Goal: Information Seeking & Learning: Find specific fact

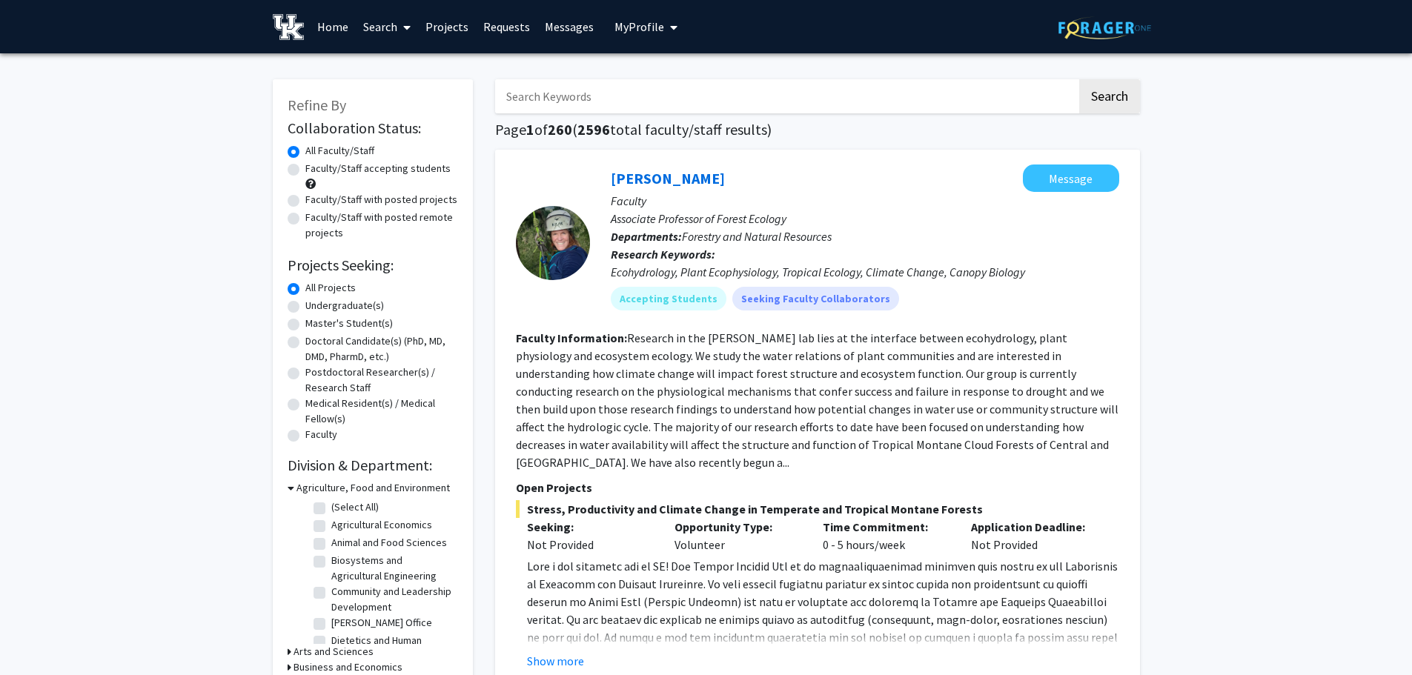
click at [664, 28] on span "My profile dropdown to access profile and logout" at bounding box center [670, 27] width 13 height 52
click at [680, 93] on span "View Profile" at bounding box center [707, 85] width 90 height 16
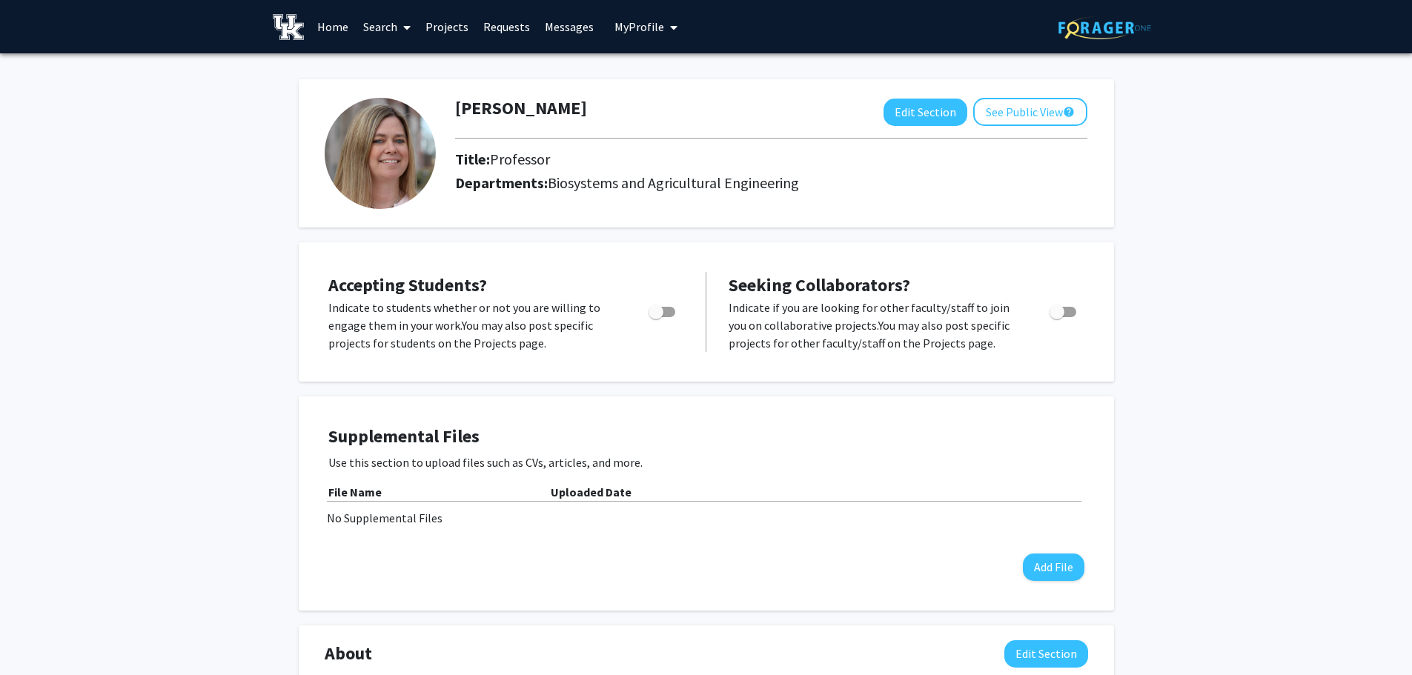
click at [405, 28] on icon at bounding box center [406, 27] width 7 height 12
click at [376, 105] on span "Students" at bounding box center [401, 98] width 90 height 30
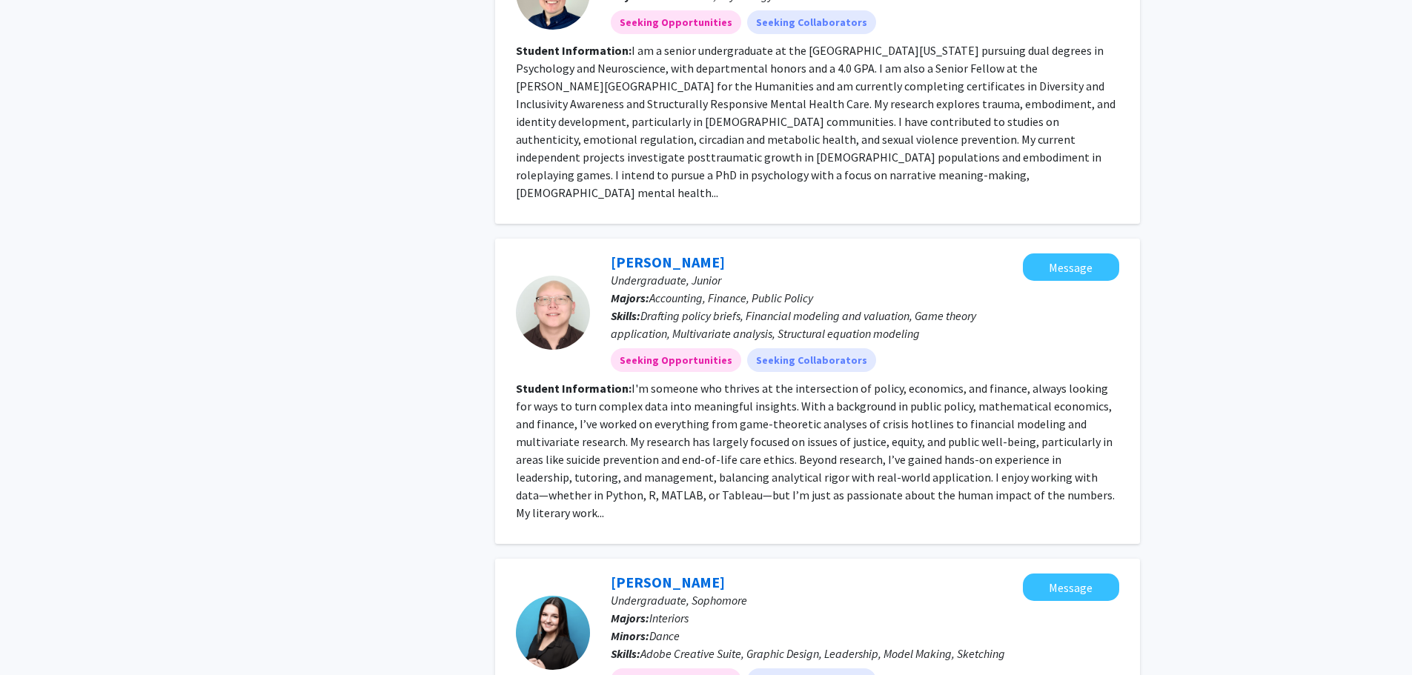
scroll to position [3079, 0]
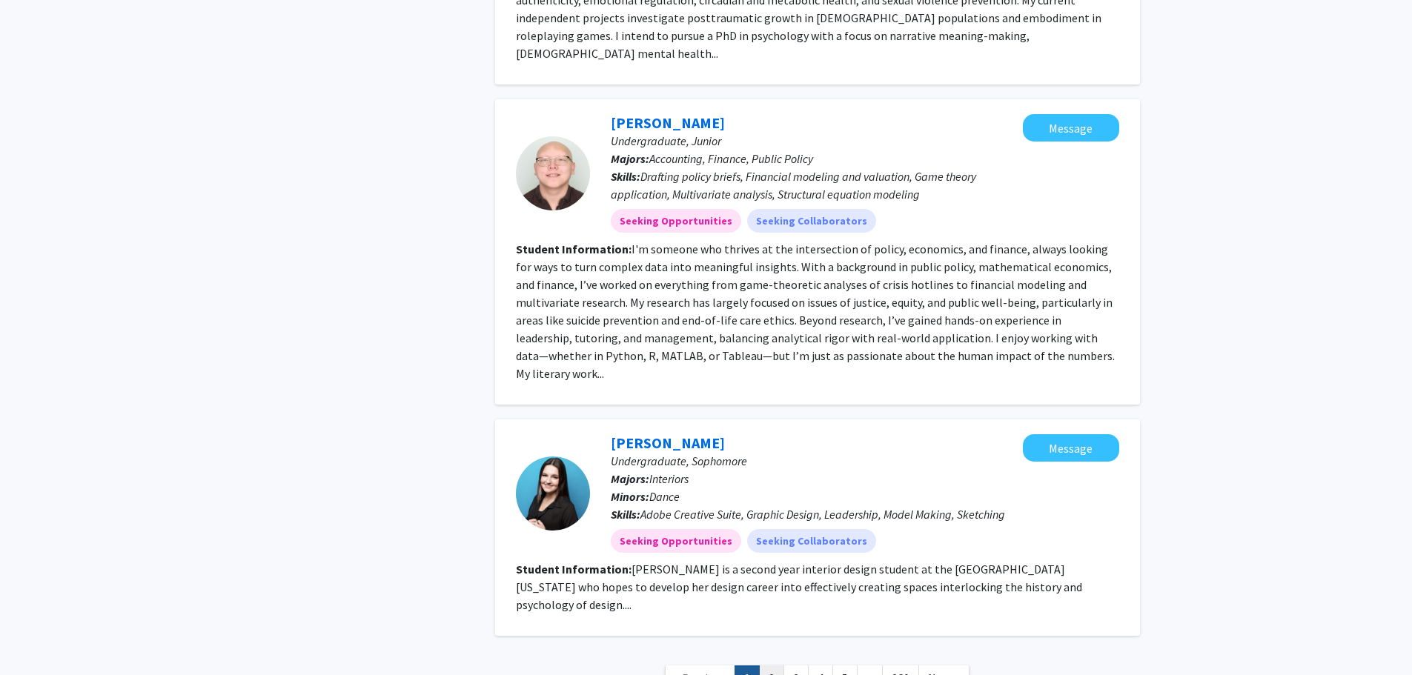
click at [771, 666] on link "2" at bounding box center [771, 679] width 25 height 26
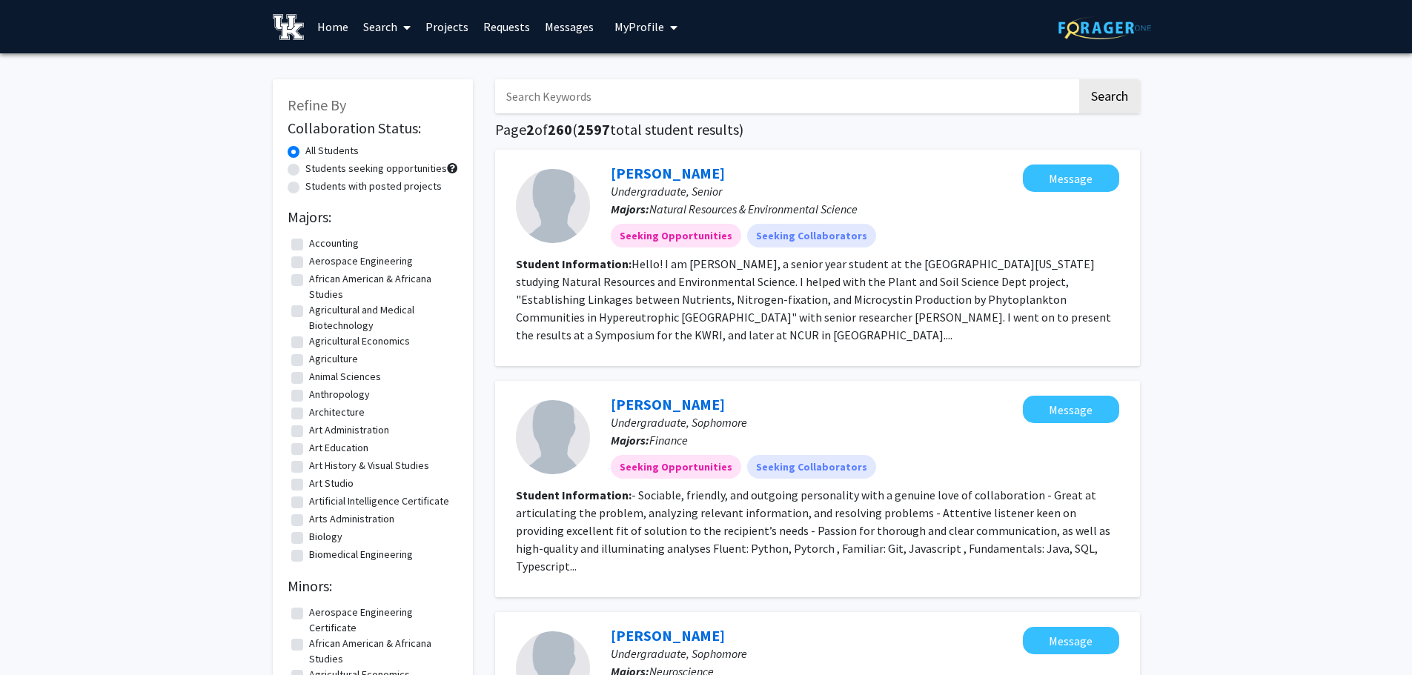
click at [616, 104] on input "Search Keywords" at bounding box center [786, 96] width 582 height 34
type input "distillation"
click at [1079, 79] on button "Search" at bounding box center [1109, 96] width 61 height 34
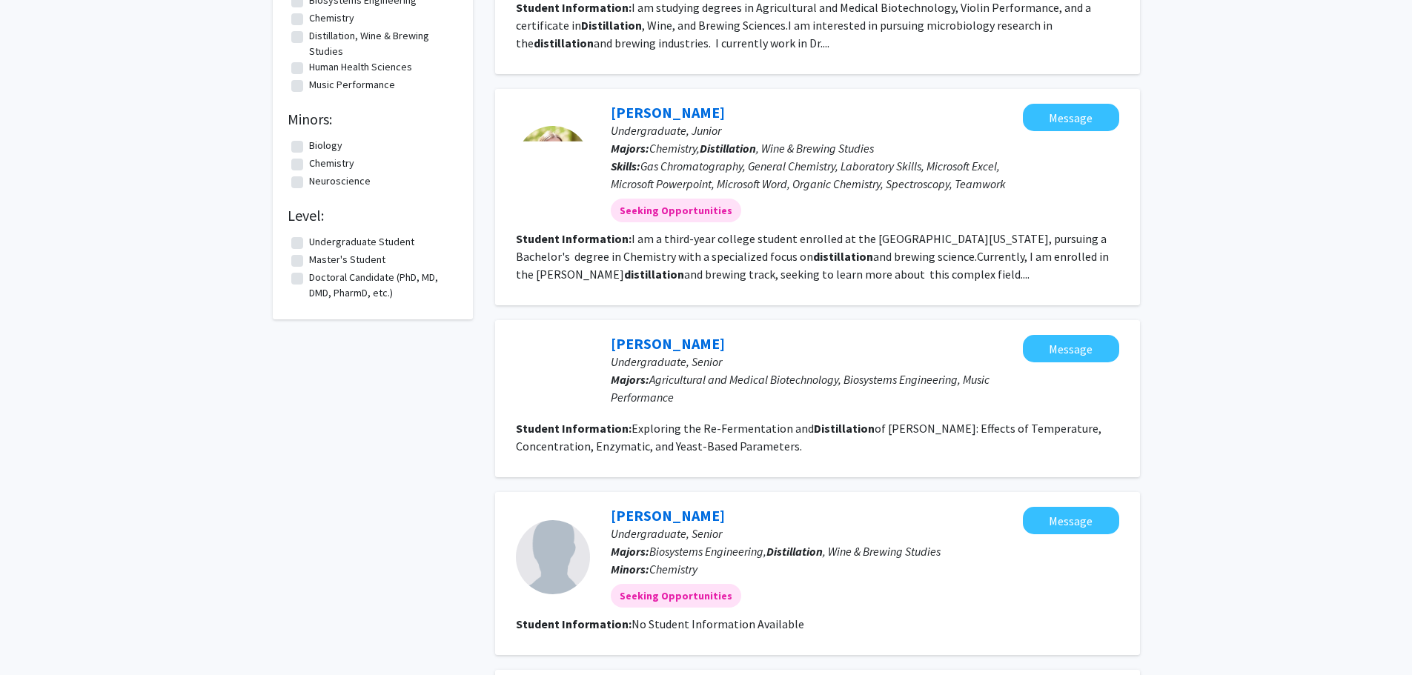
scroll to position [234, 0]
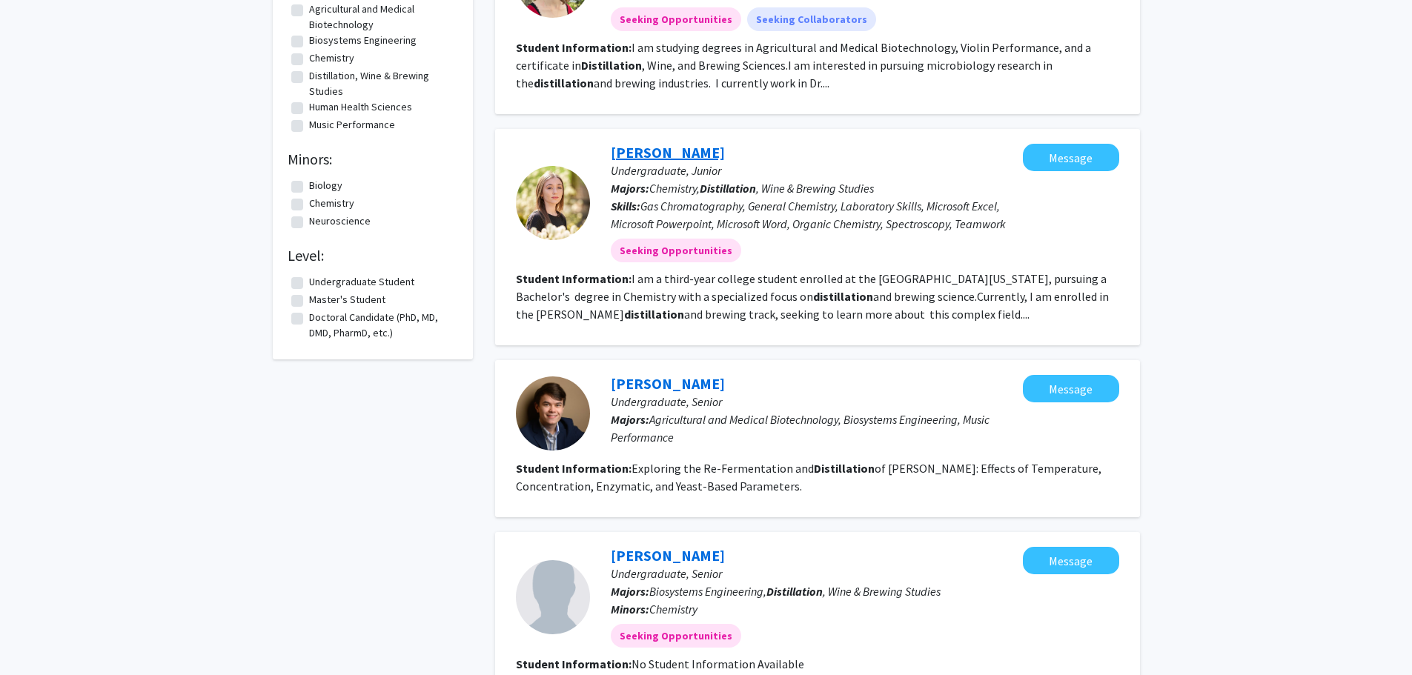
click at [647, 149] on link "[PERSON_NAME]" at bounding box center [668, 152] width 114 height 19
